Goal: Transaction & Acquisition: Book appointment/travel/reservation

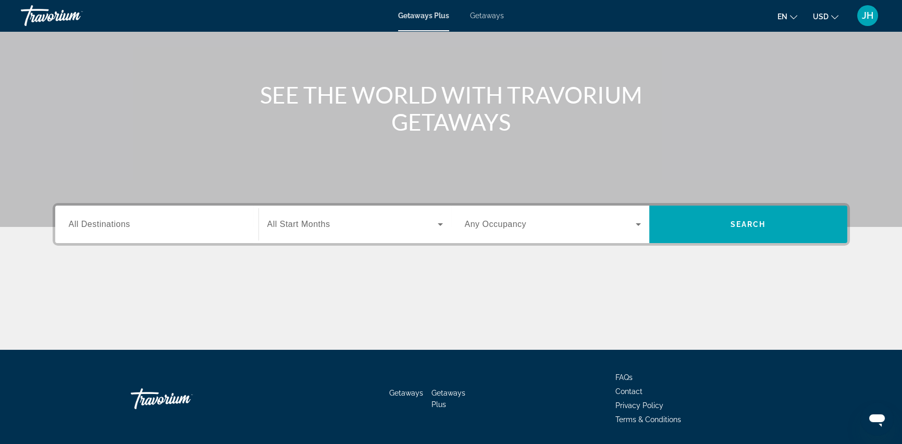
scroll to position [104, 0]
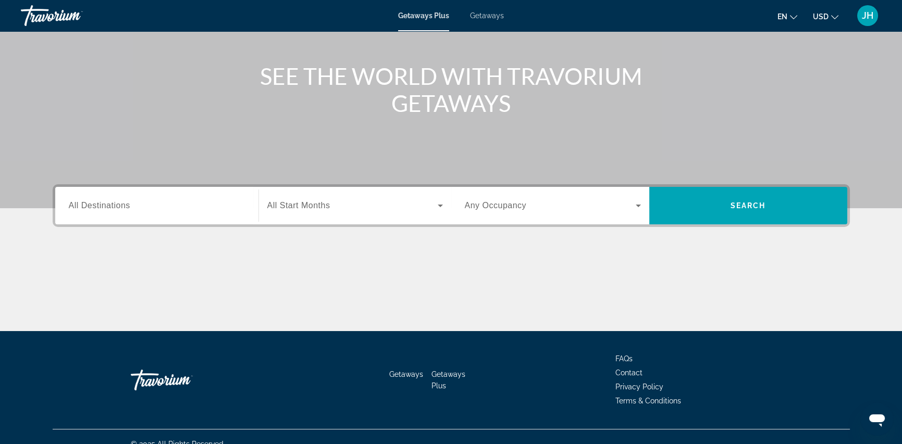
click at [114, 204] on span "All Destinations" at bounding box center [99, 205] width 61 height 9
click at [114, 204] on input "Destination All Destinations" at bounding box center [157, 206] width 176 height 13
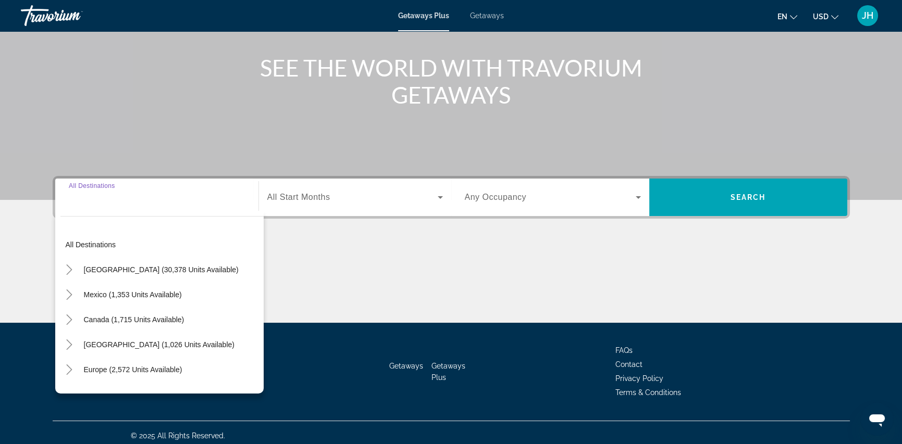
scroll to position [119, 0]
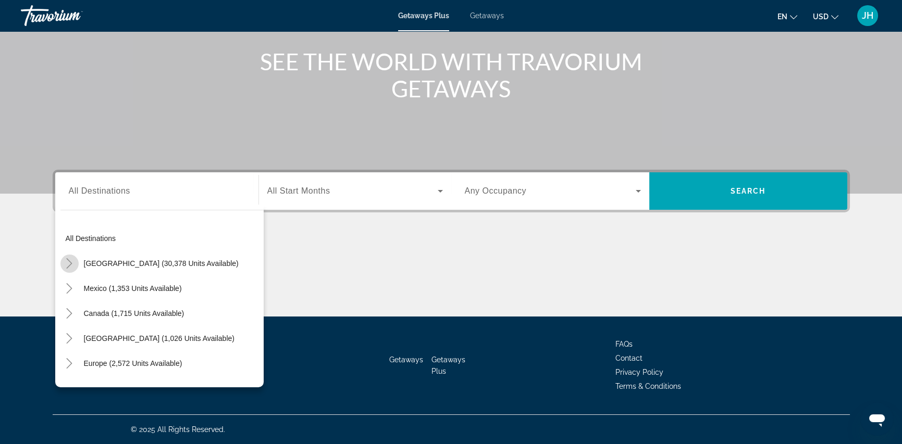
click at [69, 262] on icon "Toggle United States (30,378 units available)" at bounding box center [69, 263] width 10 height 10
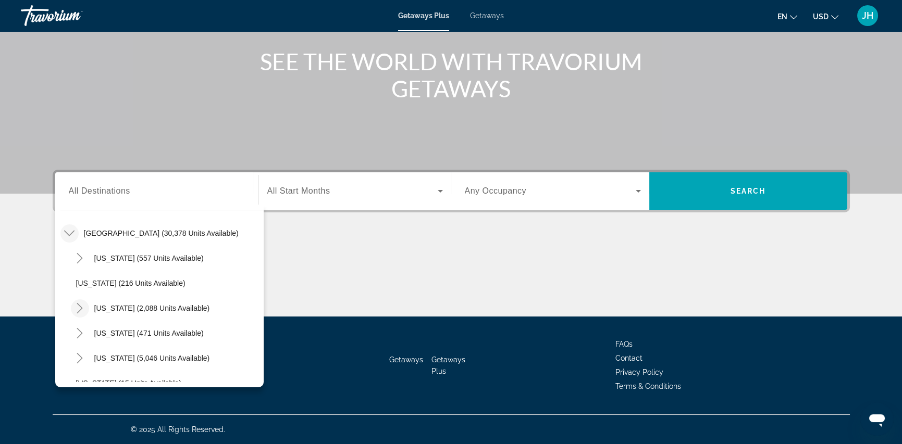
click at [81, 311] on icon "Toggle California (2,088 units available)" at bounding box center [80, 308] width 10 height 10
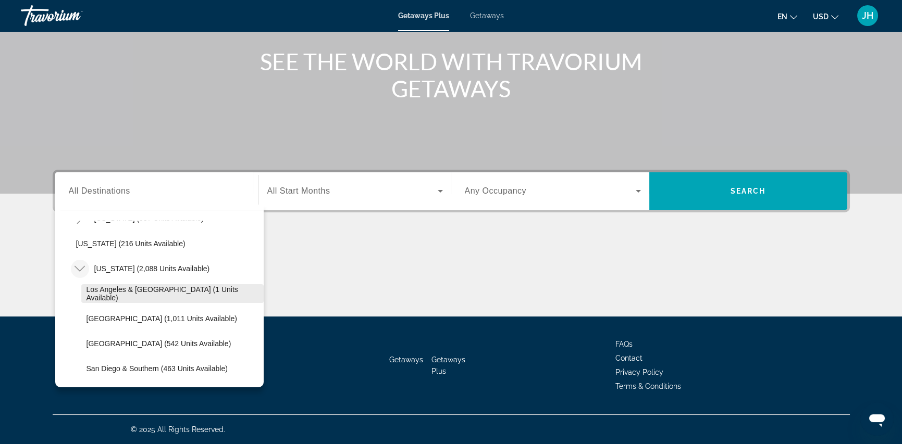
scroll to position [134, 0]
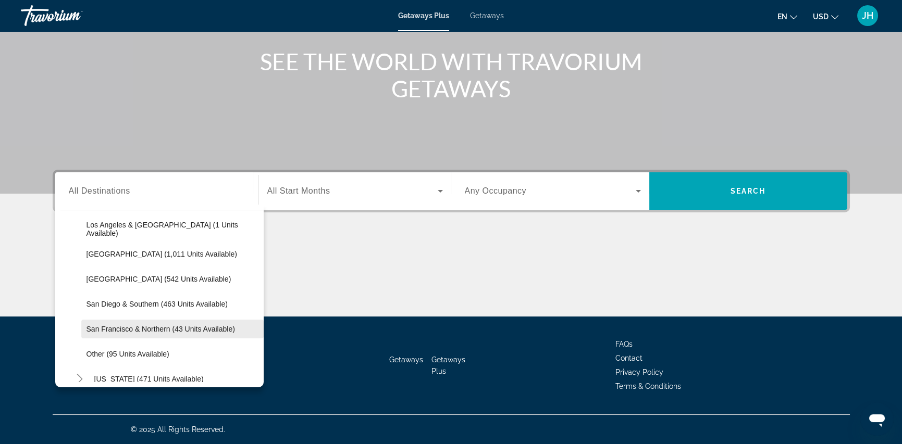
click at [144, 329] on span "San Francisco & Northern (43 units available)" at bounding box center [160, 329] width 148 height 8
type input "**********"
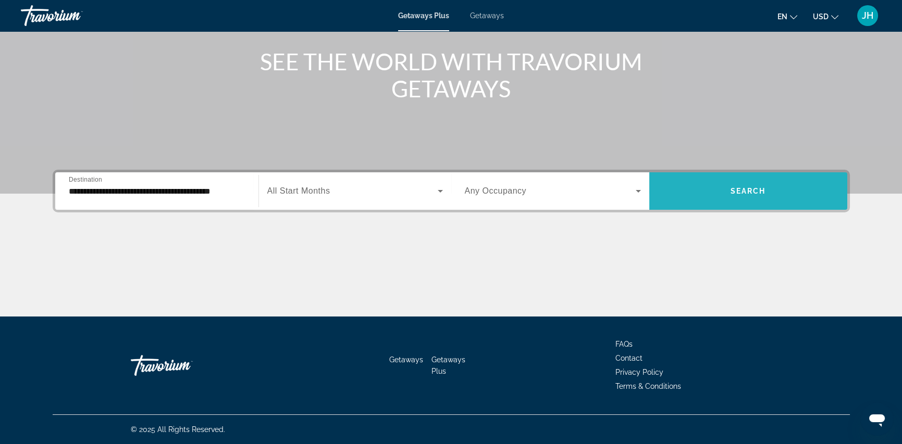
click at [748, 197] on span "Search widget" at bounding box center [748, 191] width 198 height 25
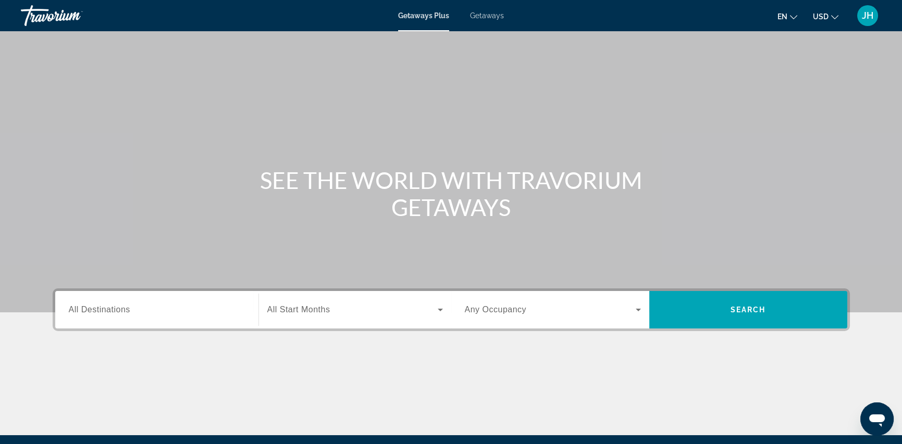
click at [132, 309] on input "Destination All Destinations" at bounding box center [157, 310] width 176 height 13
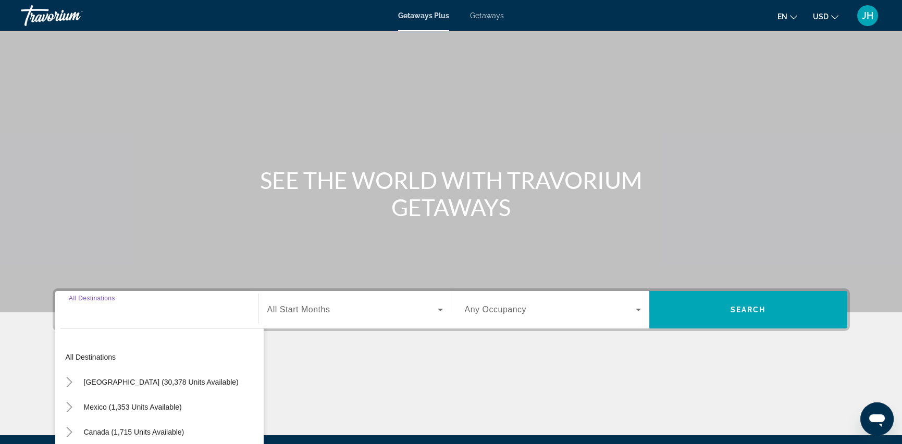
scroll to position [119, 0]
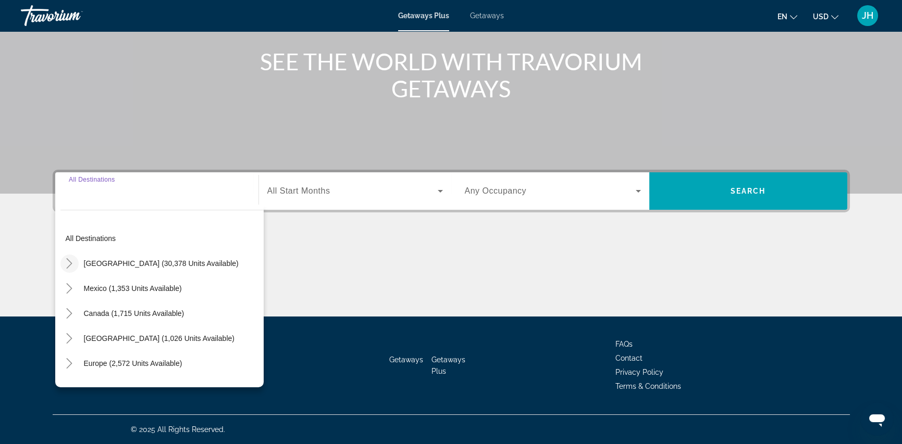
click at [70, 266] on icon "Toggle United States (30,378 units available)" at bounding box center [69, 263] width 10 height 10
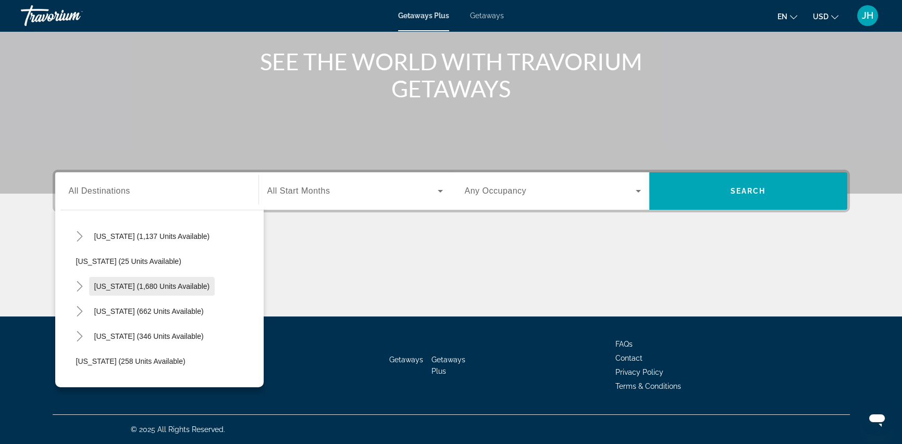
scroll to position [708, 0]
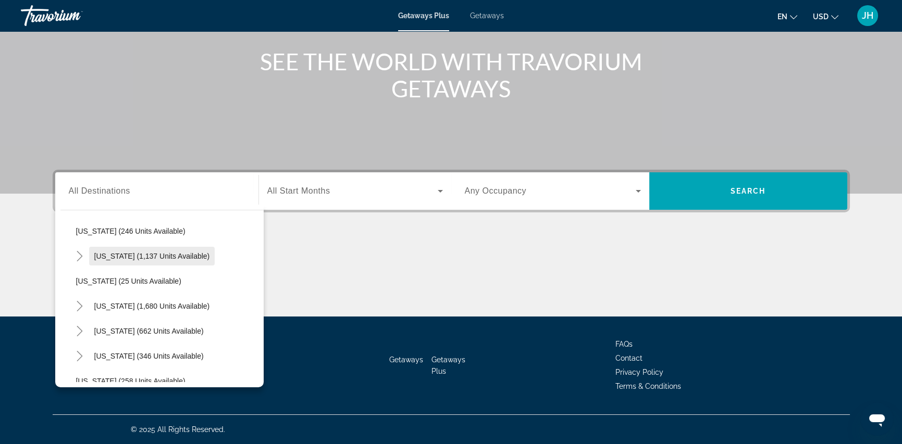
click at [119, 257] on span "Pennsylvania (1,137 units available)" at bounding box center [152, 256] width 116 height 8
type input "**********"
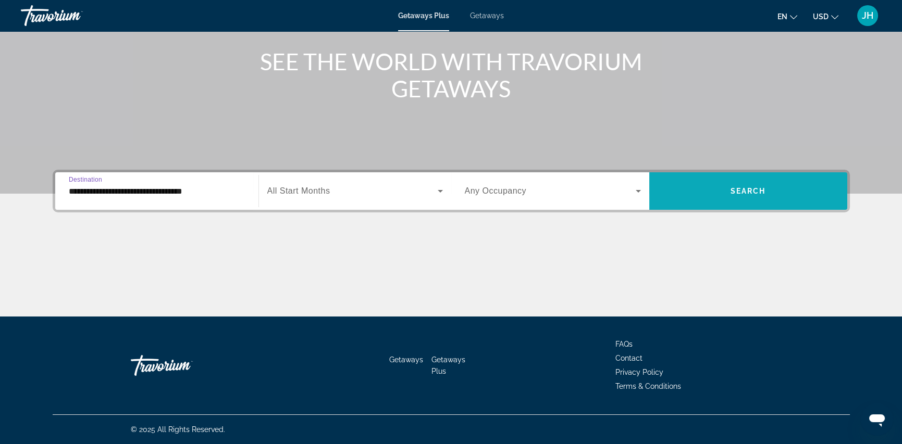
click at [745, 196] on span "Search widget" at bounding box center [748, 191] width 198 height 25
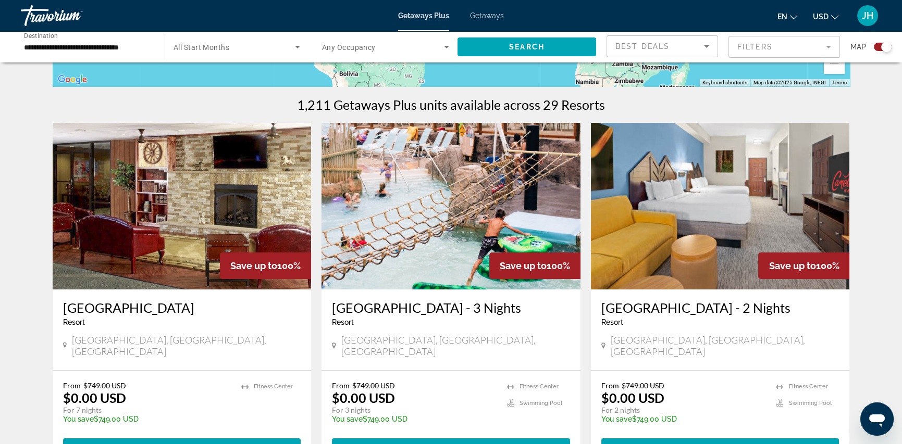
scroll to position [313, 0]
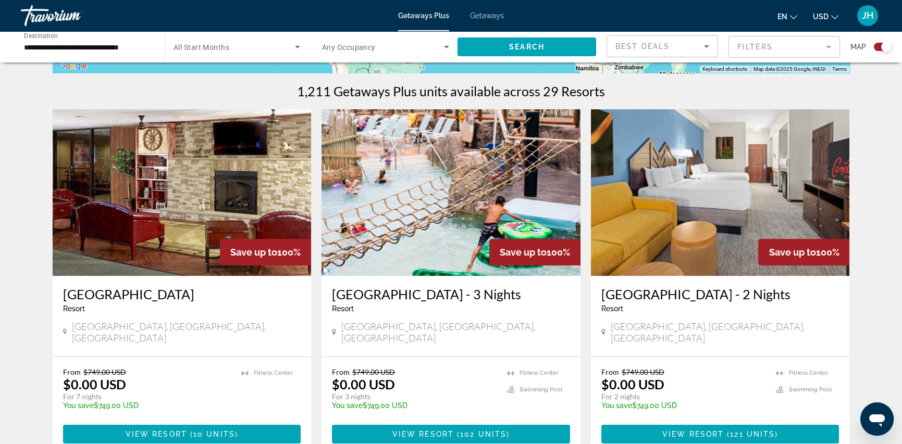
click at [829, 46] on mat-form-field "Filters" at bounding box center [783, 47] width 111 height 22
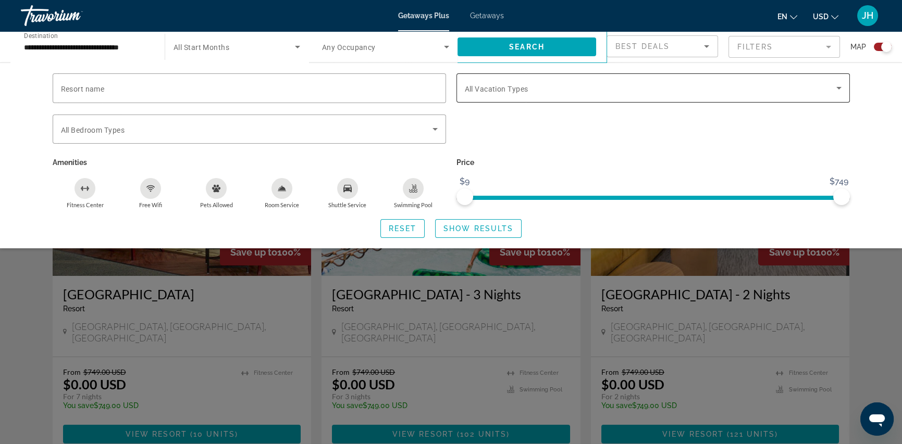
click at [839, 88] on icon "Search widget" at bounding box center [838, 88] width 5 height 3
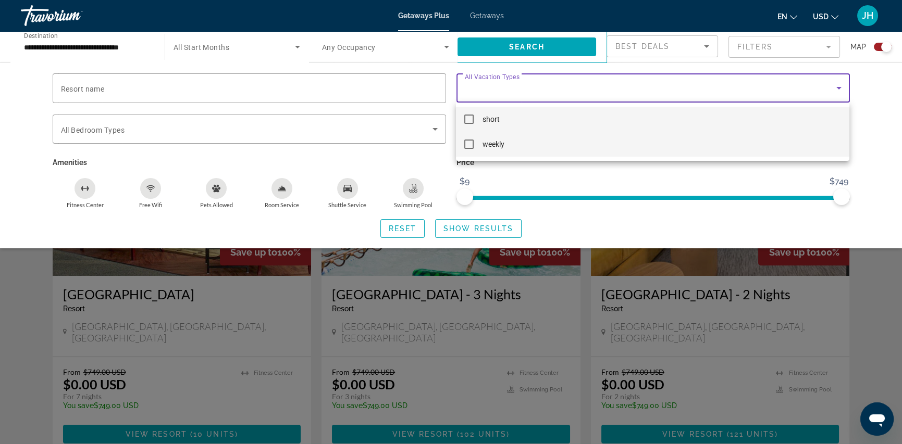
click at [468, 147] on mat-pseudo-checkbox at bounding box center [468, 144] width 9 height 9
click at [473, 231] on div at bounding box center [451, 222] width 902 height 444
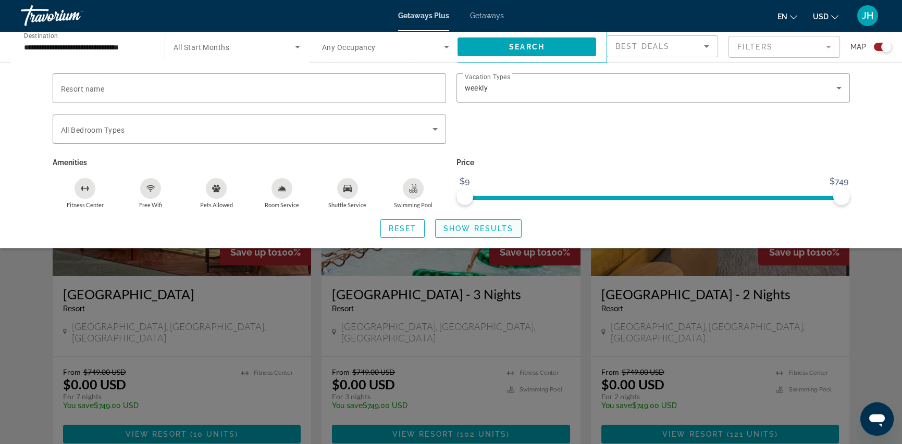
click at [466, 229] on span "Show Results" at bounding box center [478, 229] width 70 height 8
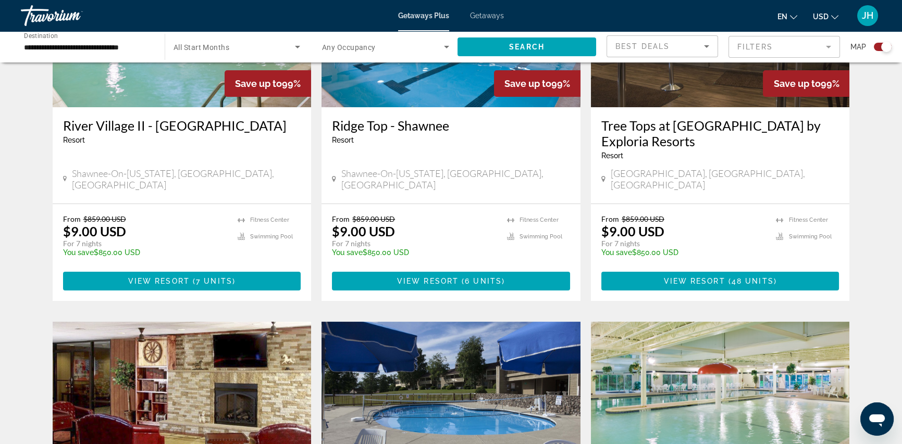
scroll to position [625, 0]
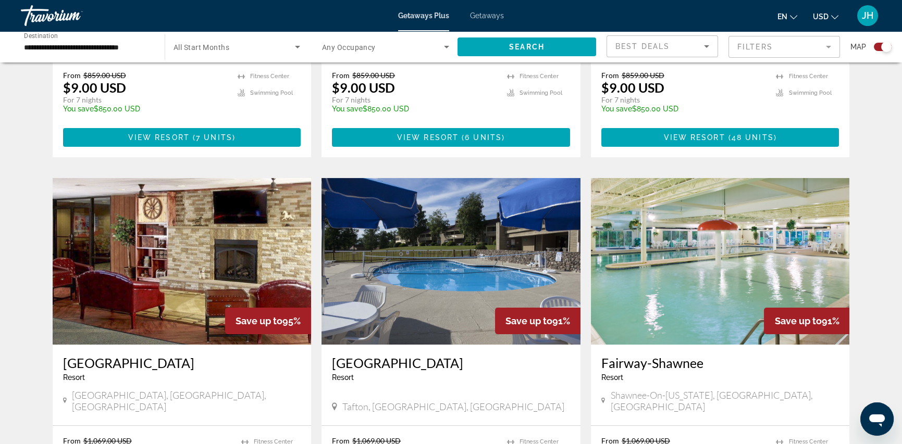
drag, startPoint x: 147, startPoint y: 253, endPoint x: 157, endPoint y: 248, distance: 11.2
click at [147, 253] on img "Main content" at bounding box center [182, 261] width 259 height 167
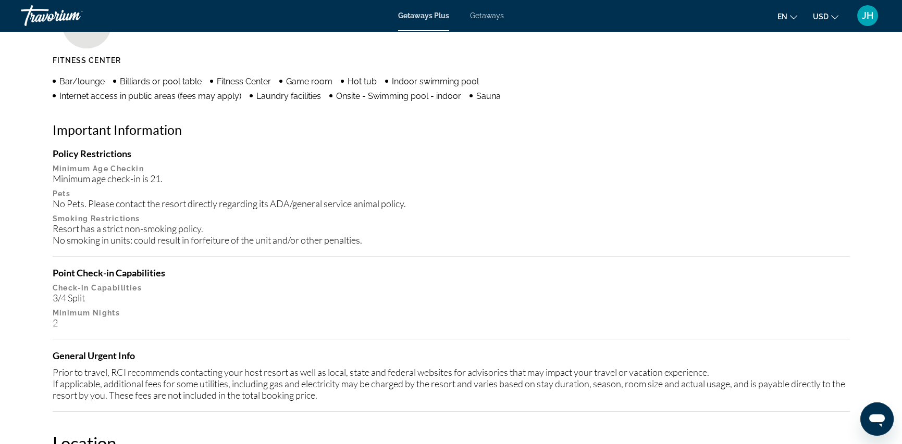
scroll to position [739, 0]
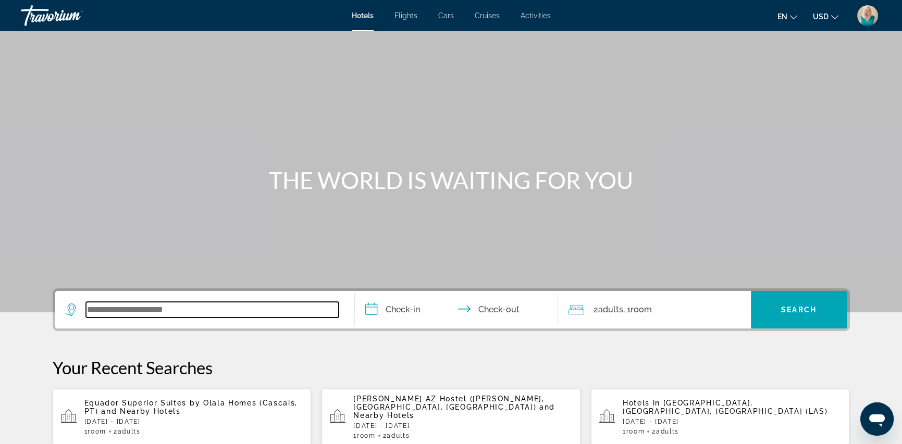
click at [146, 310] on input "Search widget" at bounding box center [212, 310] width 253 height 16
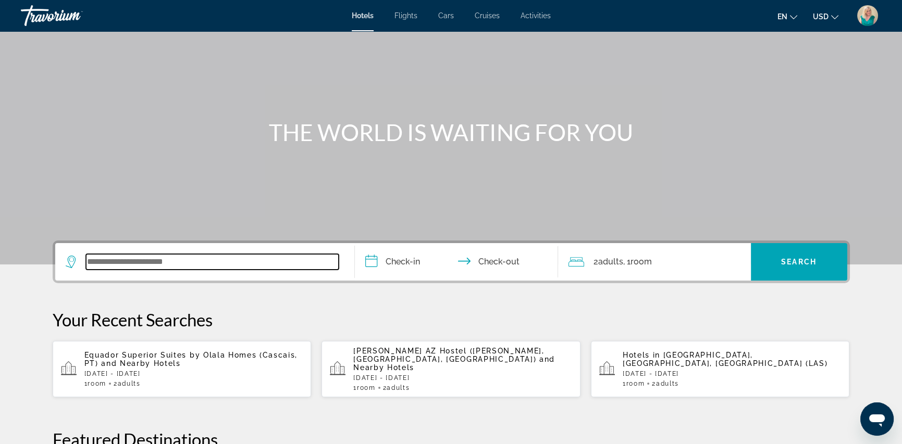
scroll to position [254, 0]
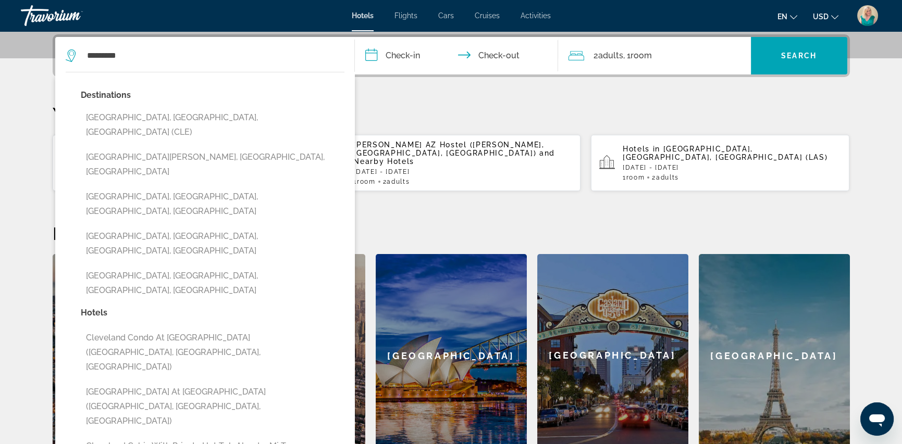
drag, startPoint x: 148, startPoint y: 116, endPoint x: 343, endPoint y: 77, distance: 198.7
click at [148, 116] on button "[GEOGRAPHIC_DATA], [GEOGRAPHIC_DATA], [GEOGRAPHIC_DATA] (CLE)" at bounding box center [213, 125] width 264 height 34
type input "**********"
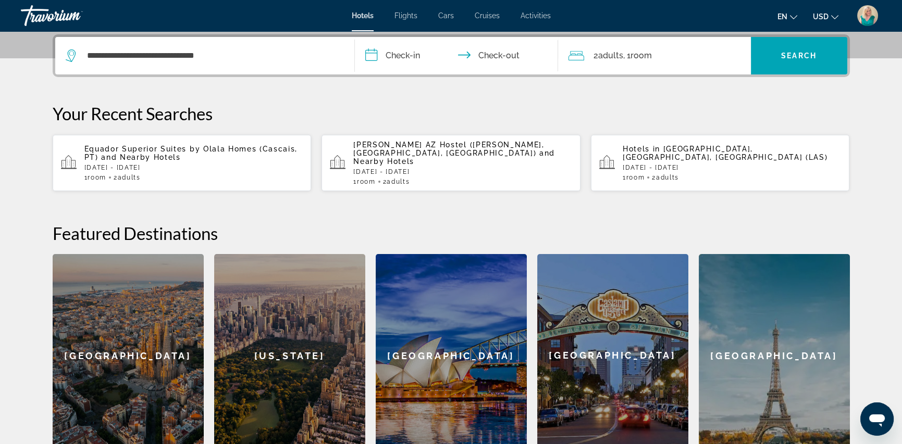
click at [413, 59] on input "**********" at bounding box center [458, 57] width 207 height 41
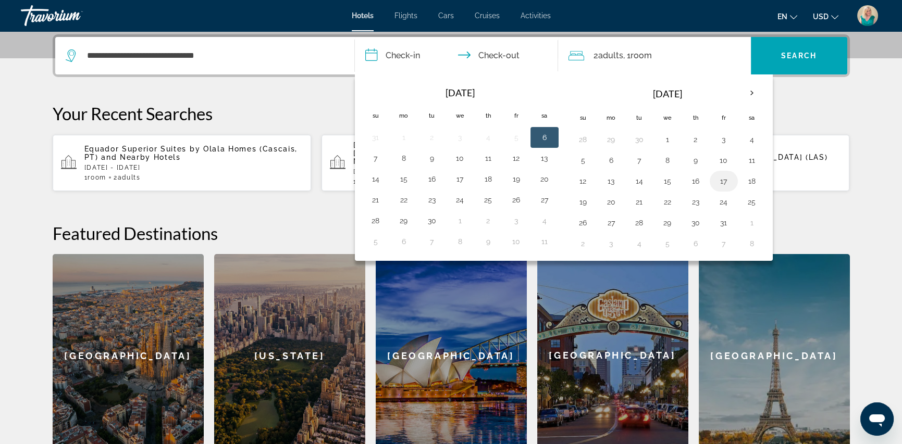
click at [721, 183] on button "17" at bounding box center [723, 181] width 17 height 15
click at [582, 205] on button "19" at bounding box center [583, 202] width 17 height 15
type input "**********"
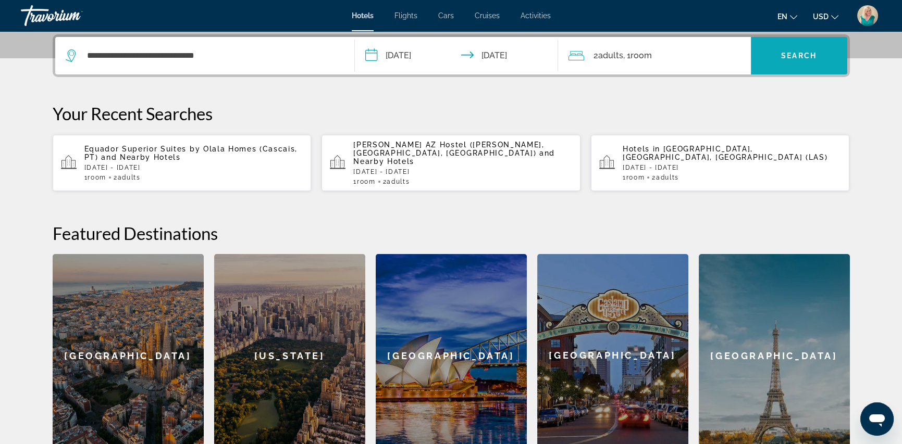
click at [800, 60] on span "Search widget" at bounding box center [799, 55] width 96 height 25
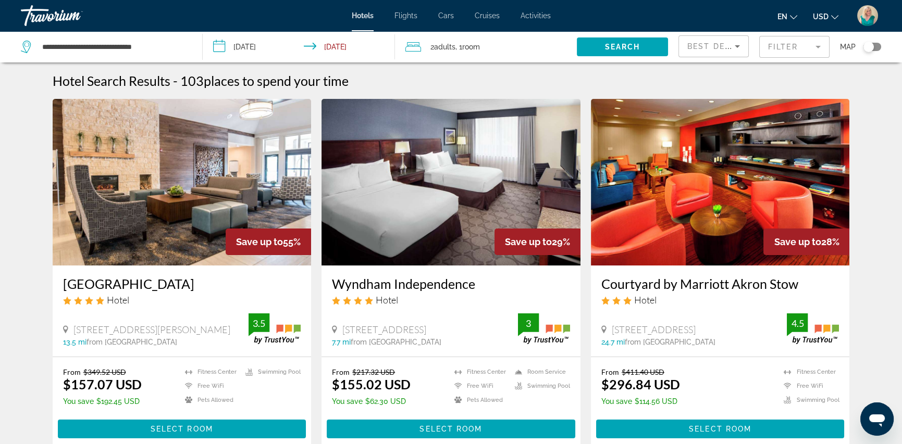
scroll to position [52, 0]
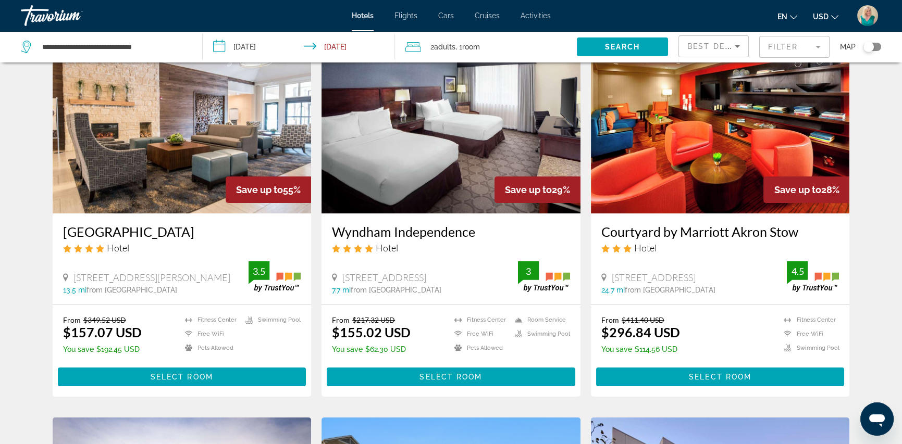
drag, startPoint x: 130, startPoint y: 152, endPoint x: 295, endPoint y: 149, distance: 165.7
click at [130, 152] on img "Main content" at bounding box center [182, 130] width 259 height 167
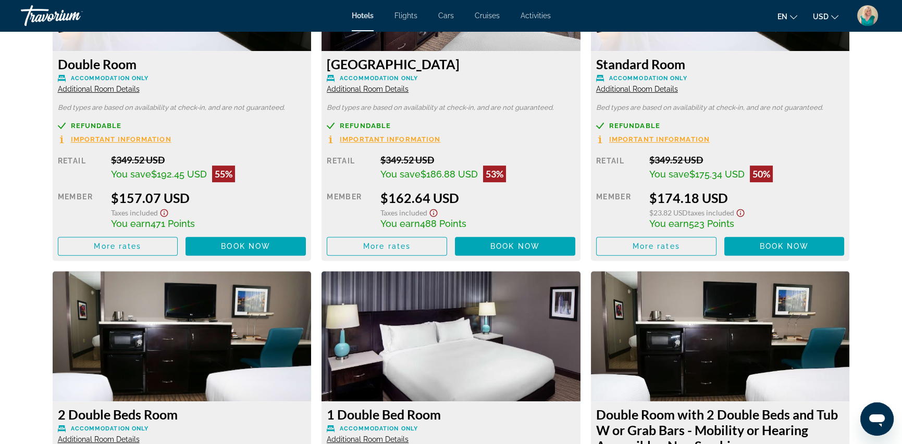
scroll to position [1563, 0]
